Goal: Communication & Community: Answer question/provide support

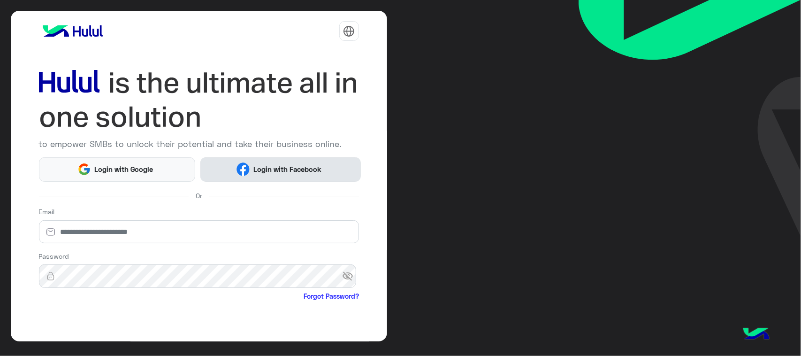
click at [278, 169] on span "Login with Facebook" at bounding box center [287, 169] width 75 height 11
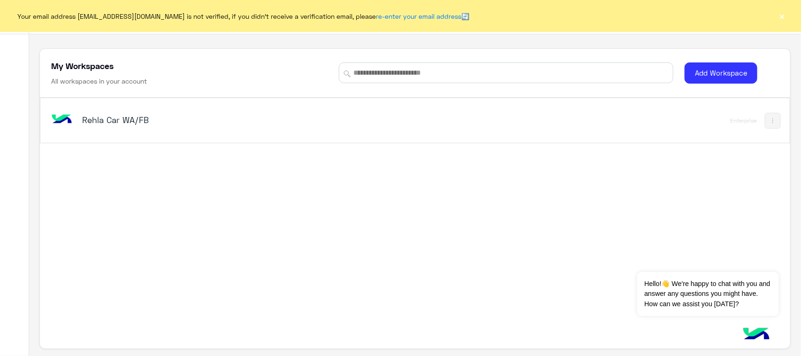
click at [85, 126] on div "Rehla Car WA/FB" at bounding box center [213, 120] width 263 height 13
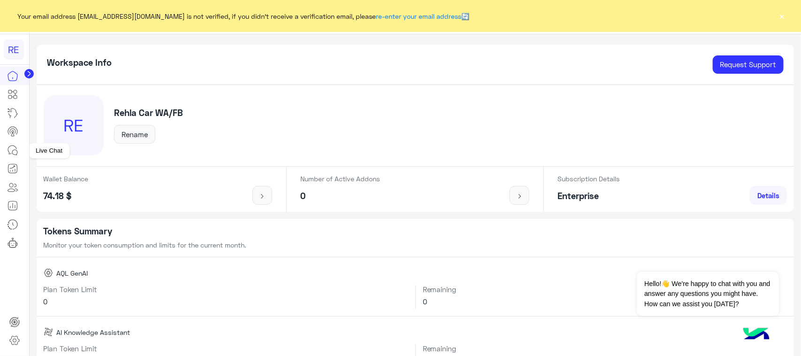
click at [14, 149] on icon at bounding box center [12, 150] width 11 height 11
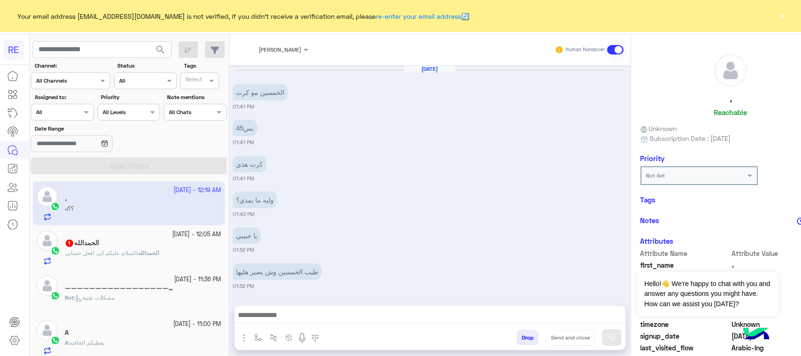
scroll to position [549, 0]
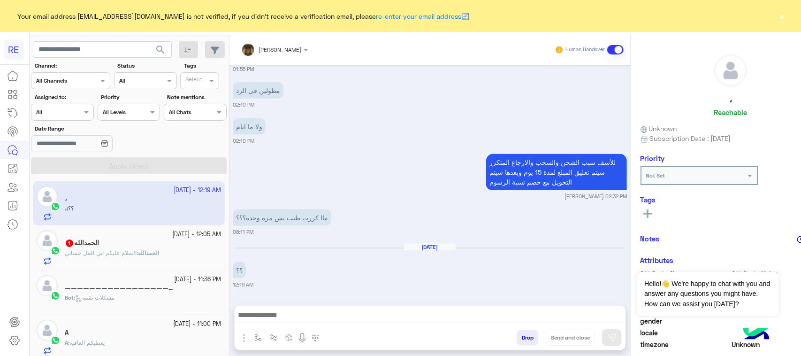
click at [69, 259] on div "ال[PERSON_NAME] : السلام عليكم ابي افعل حسابي" at bounding box center [143, 257] width 156 height 16
